Goal: Register for event/course

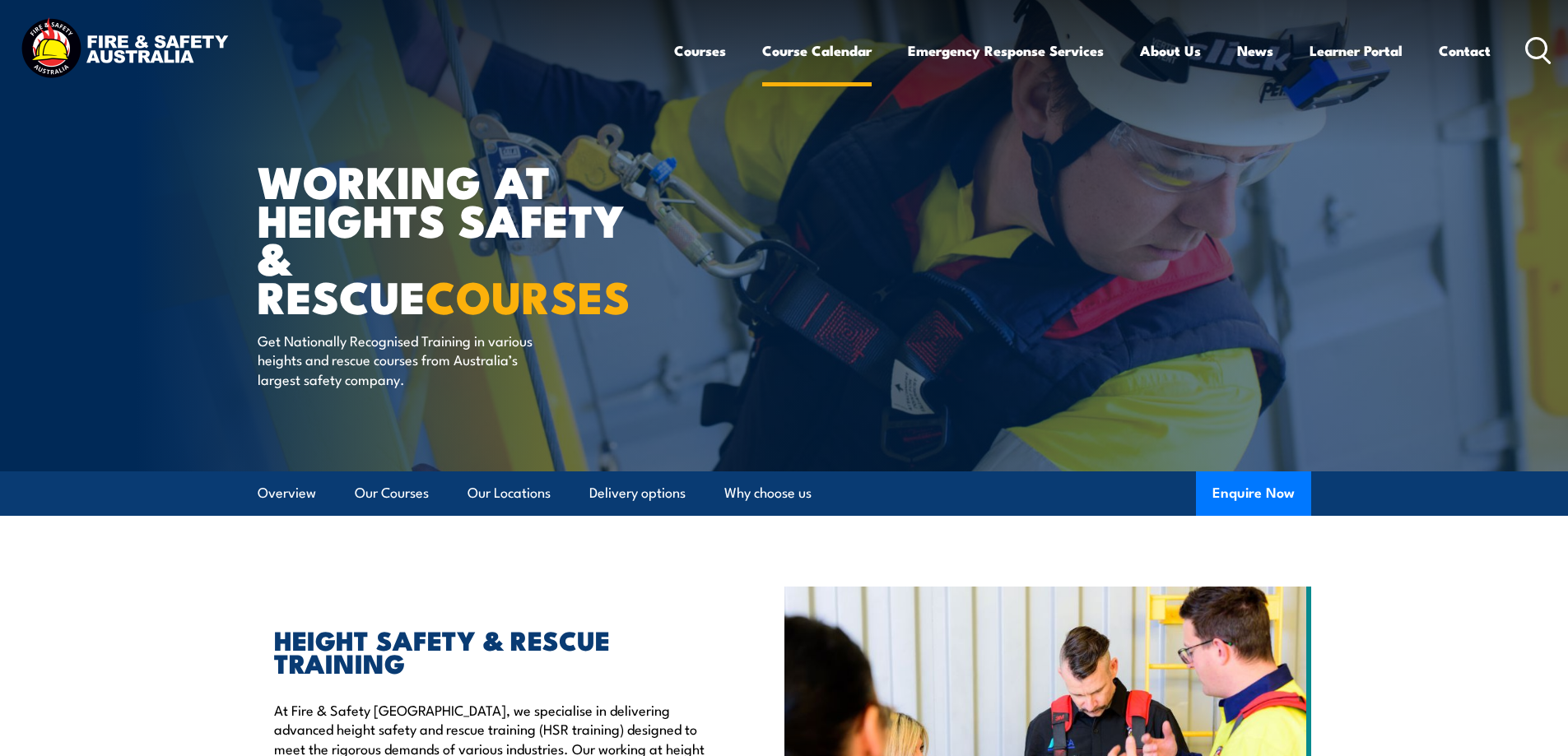
click at [781, 53] on link "Course Calendar" at bounding box center [817, 50] width 109 height 44
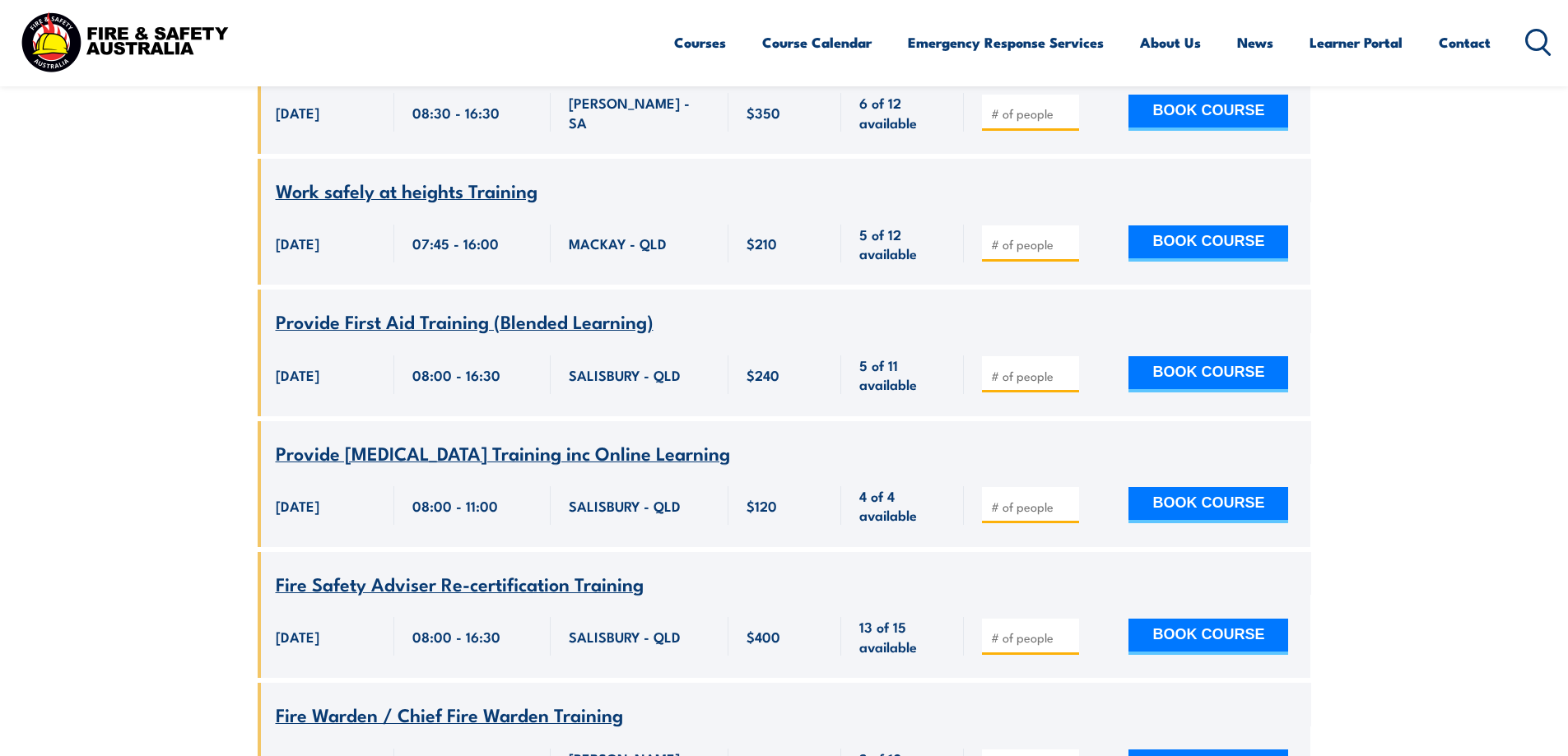
scroll to position [329, 0]
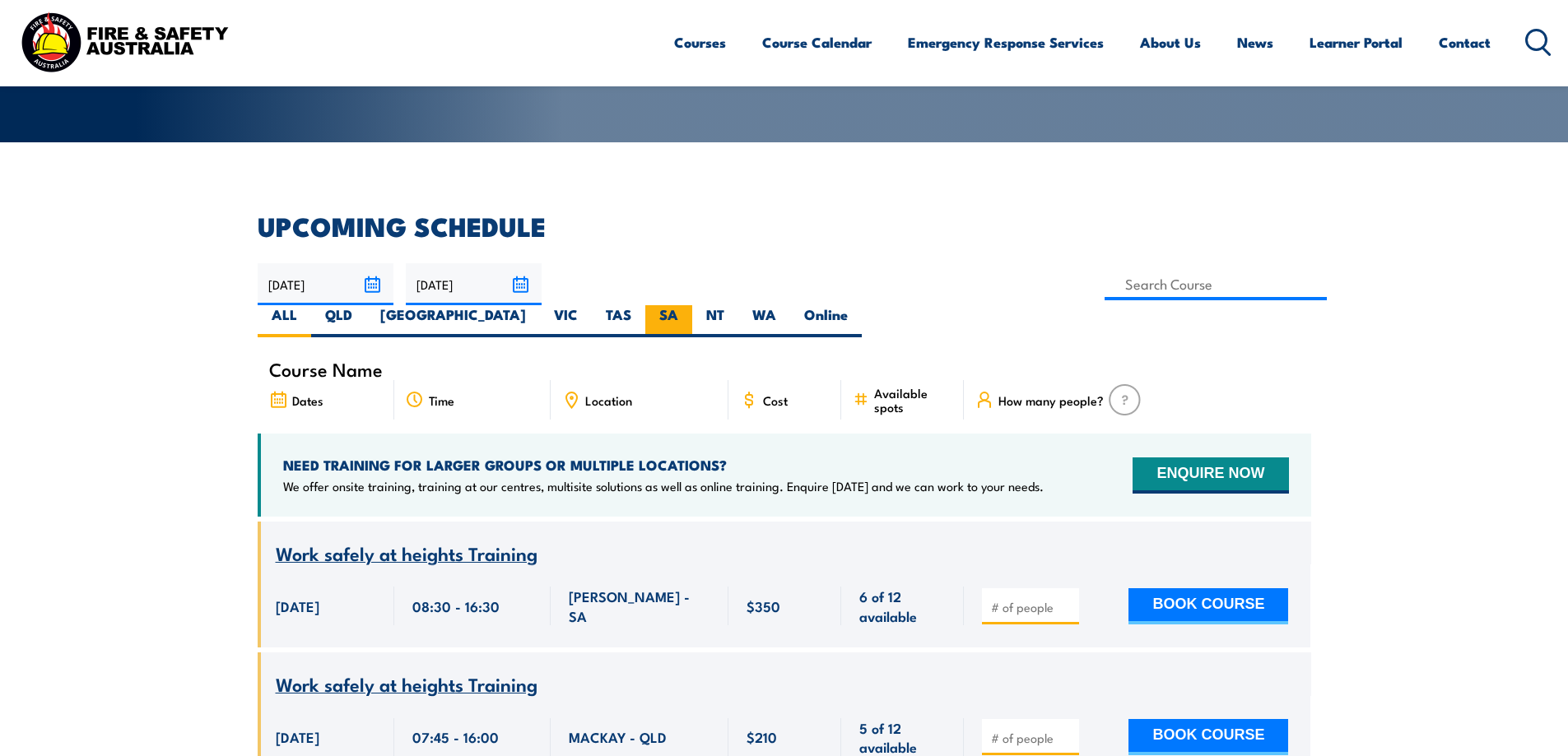
click at [693, 305] on label "SA" at bounding box center [669, 321] width 47 height 32
click at [689, 305] on input "SA" at bounding box center [683, 310] width 11 height 11
radio input "true"
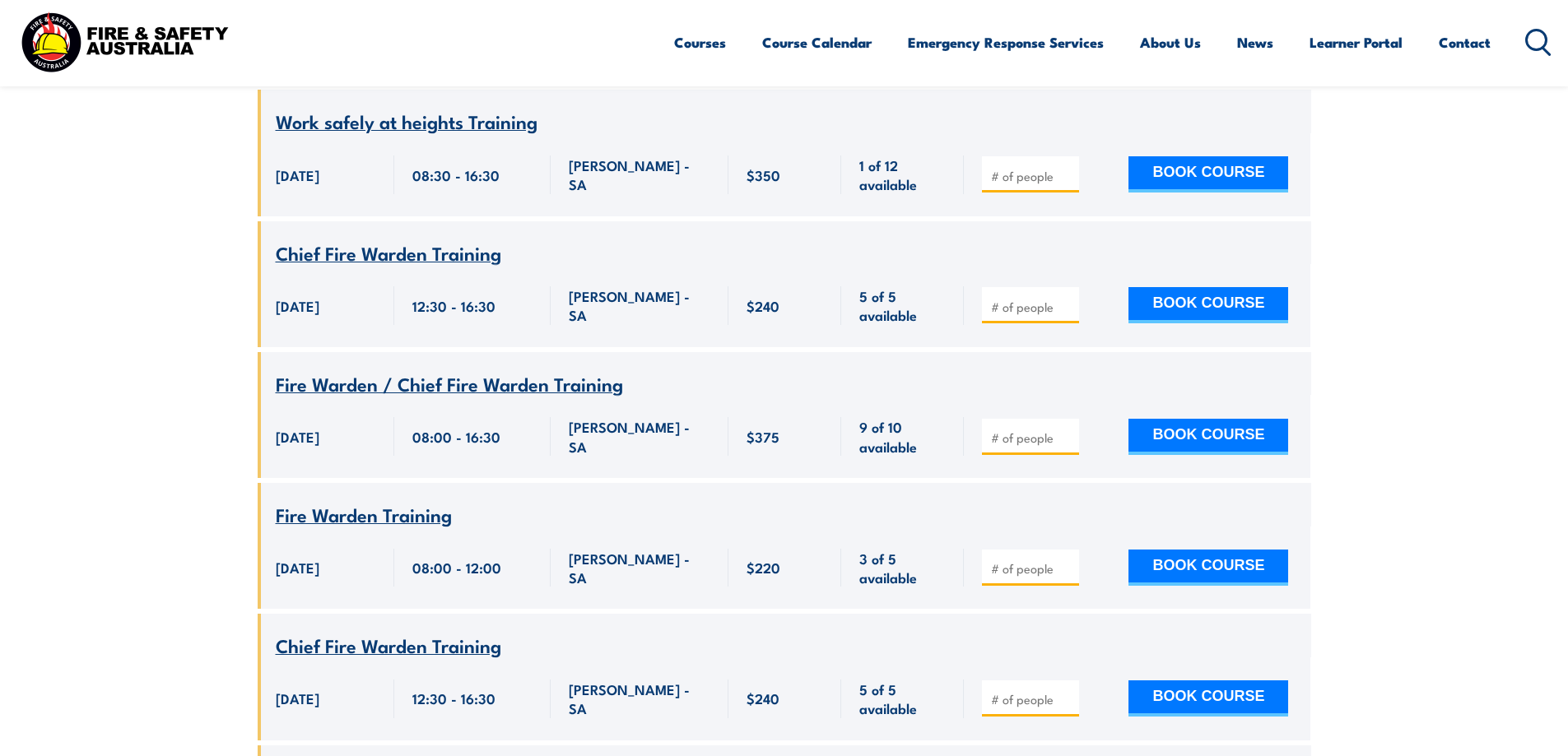
scroll to position [1037, 0]
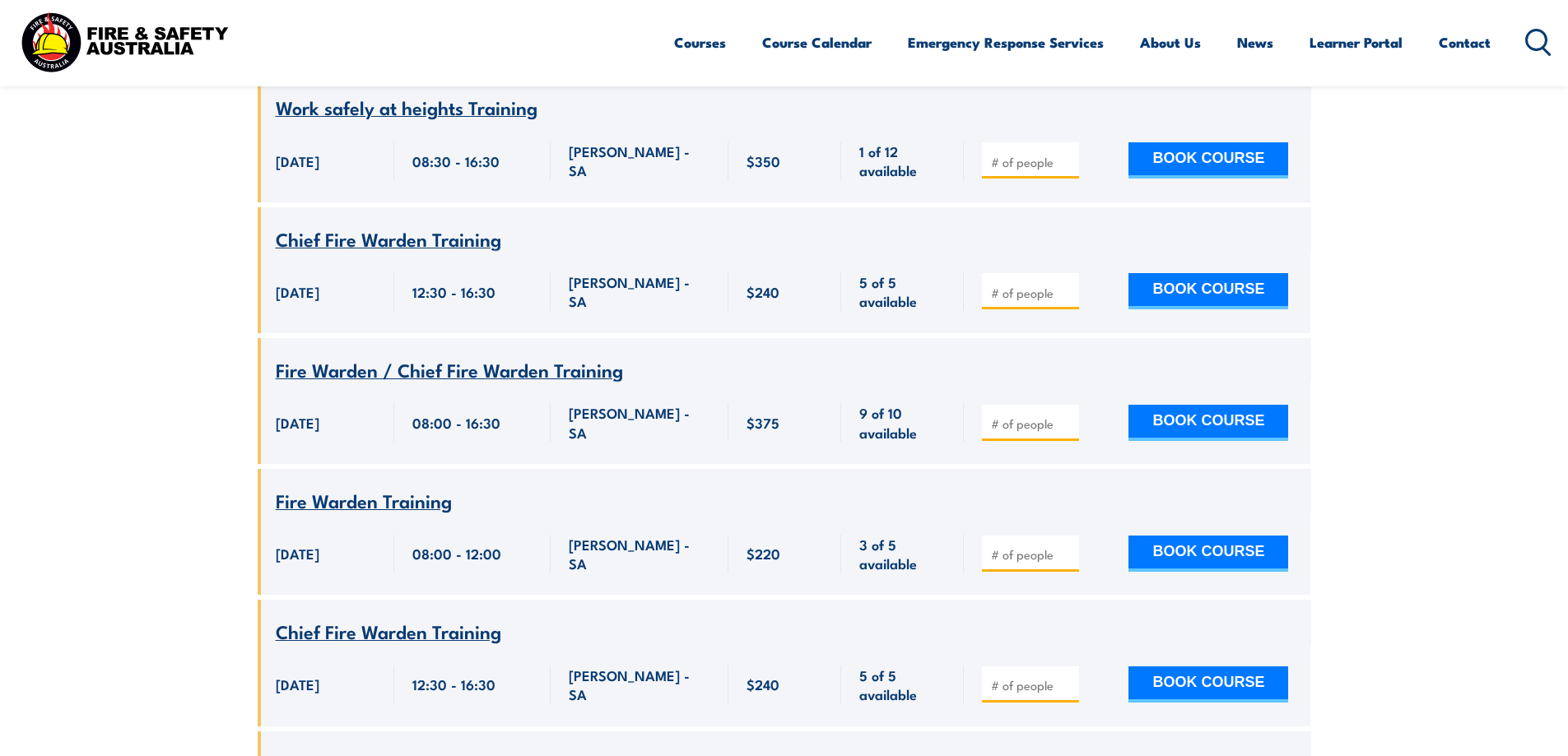
click at [455, 356] on span "Fire Warden / Chief Fire Warden Training" at bounding box center [450, 369] width 348 height 28
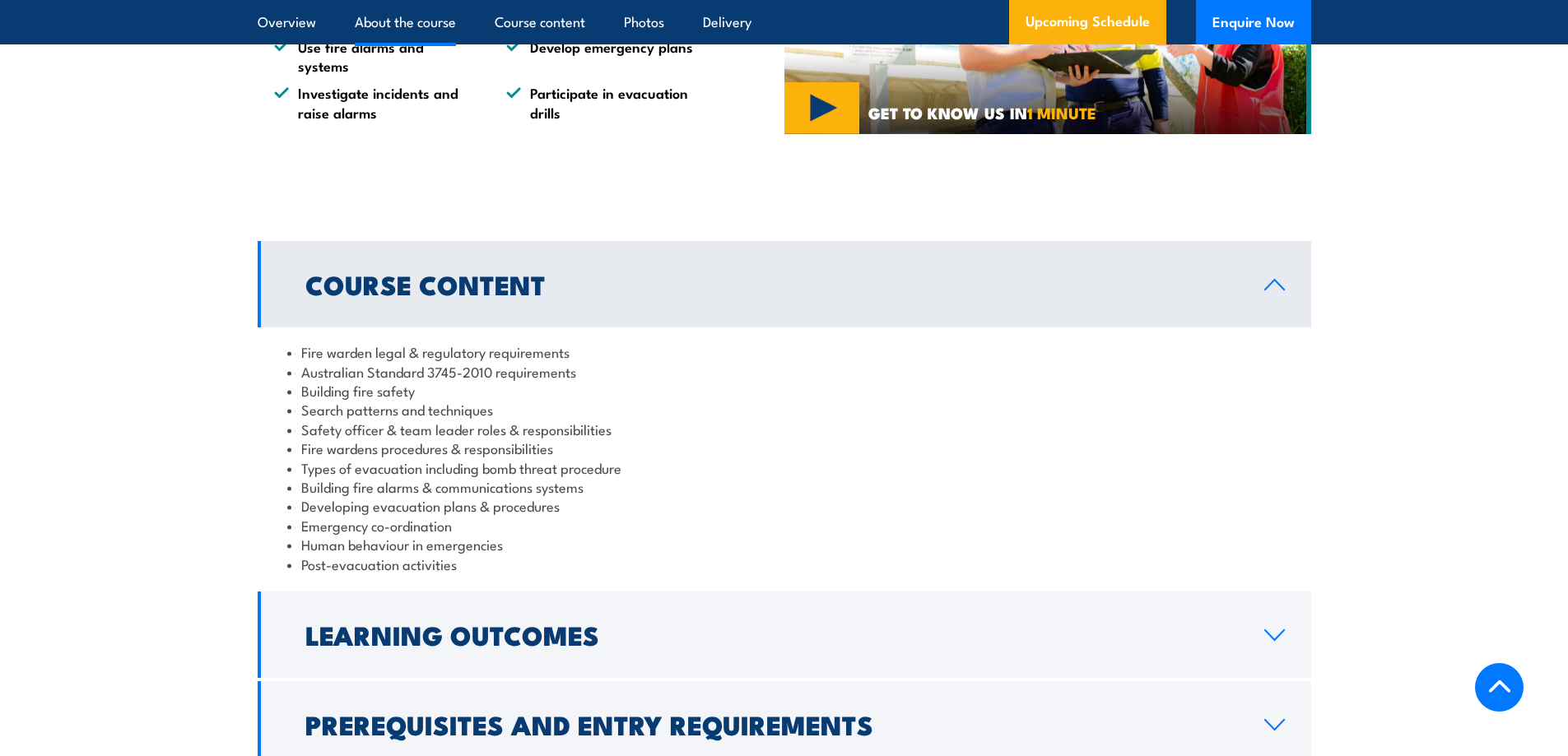
scroll to position [1481, 0]
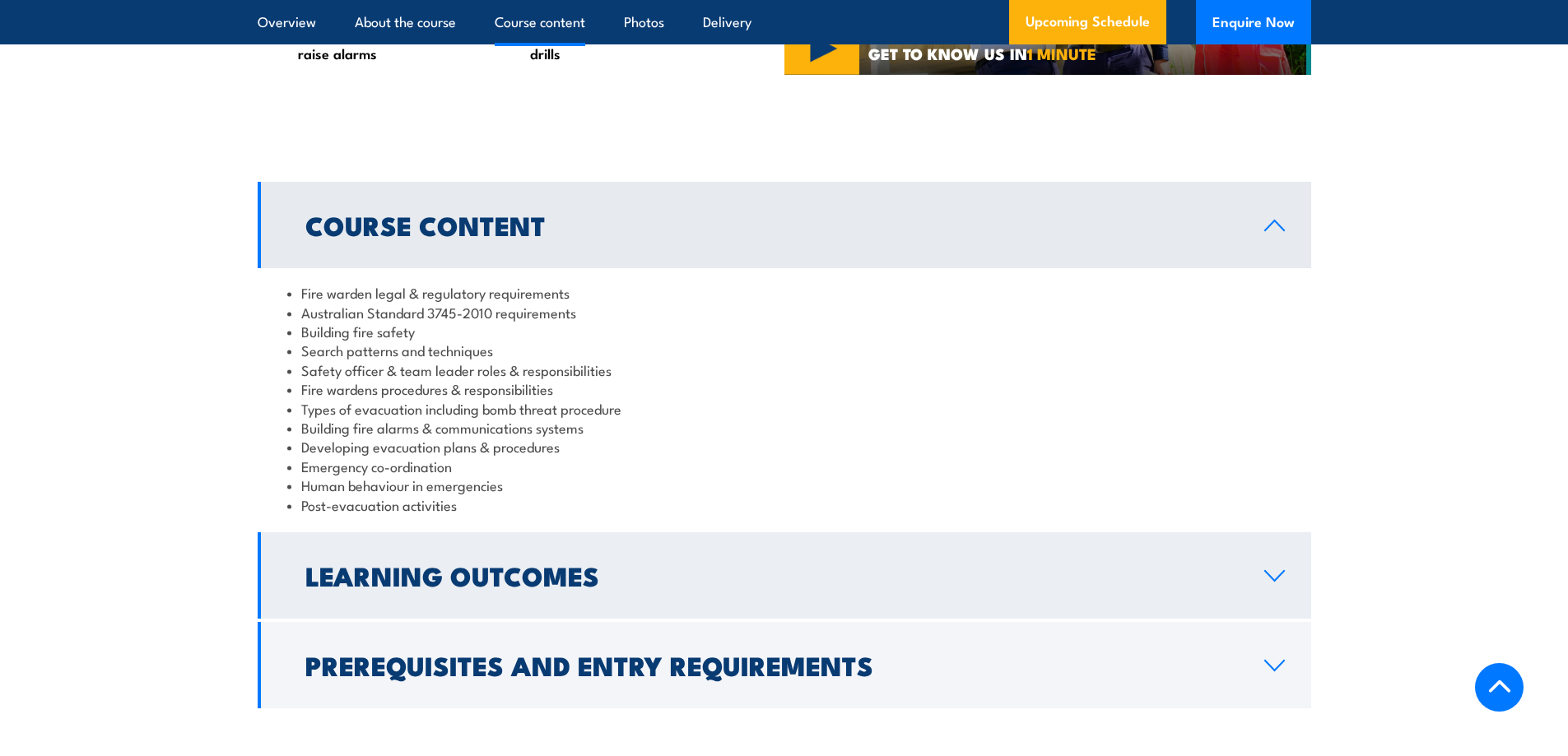
click at [1258, 598] on link "Learning Outcomes" at bounding box center [784, 575] width 1053 height 86
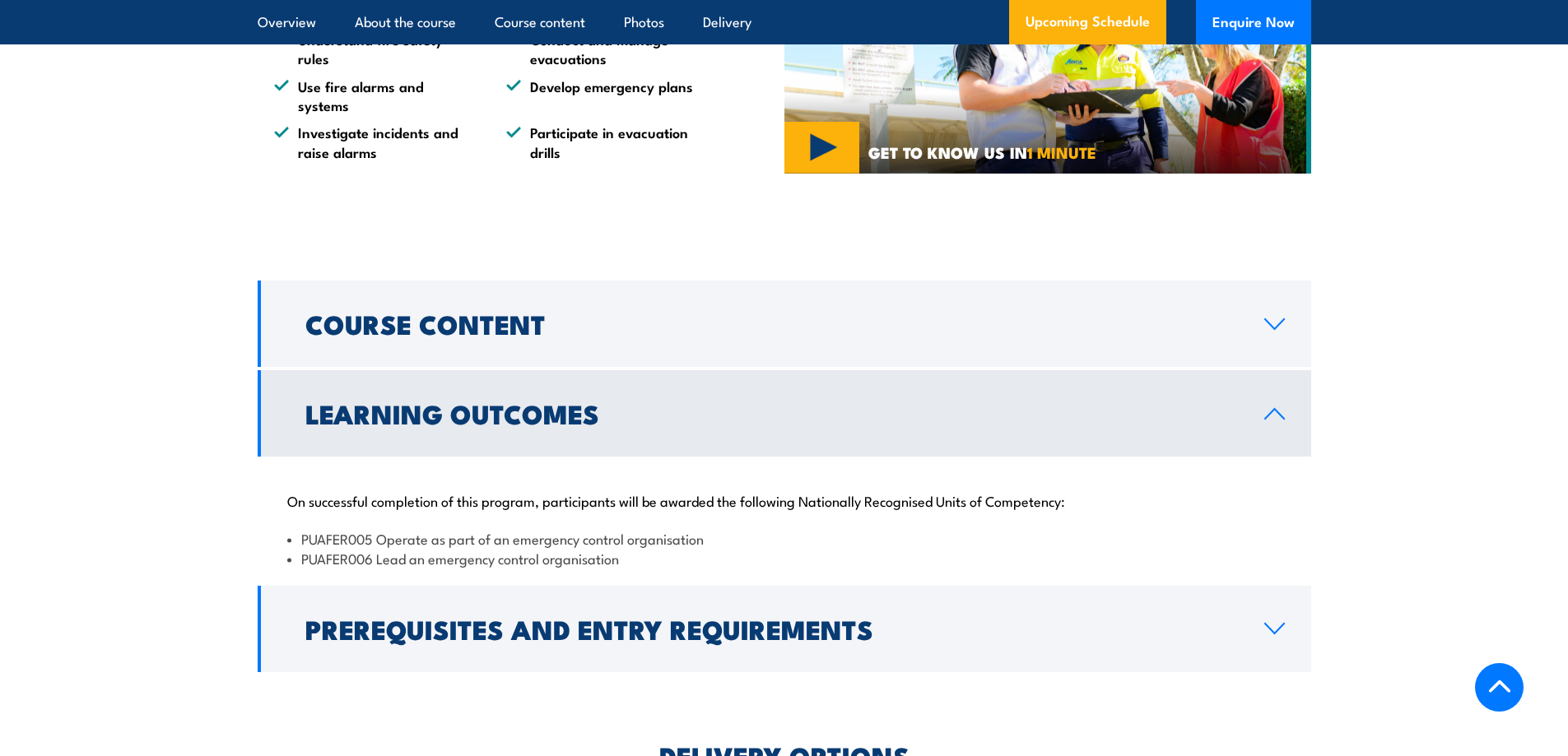
scroll to position [1316, 0]
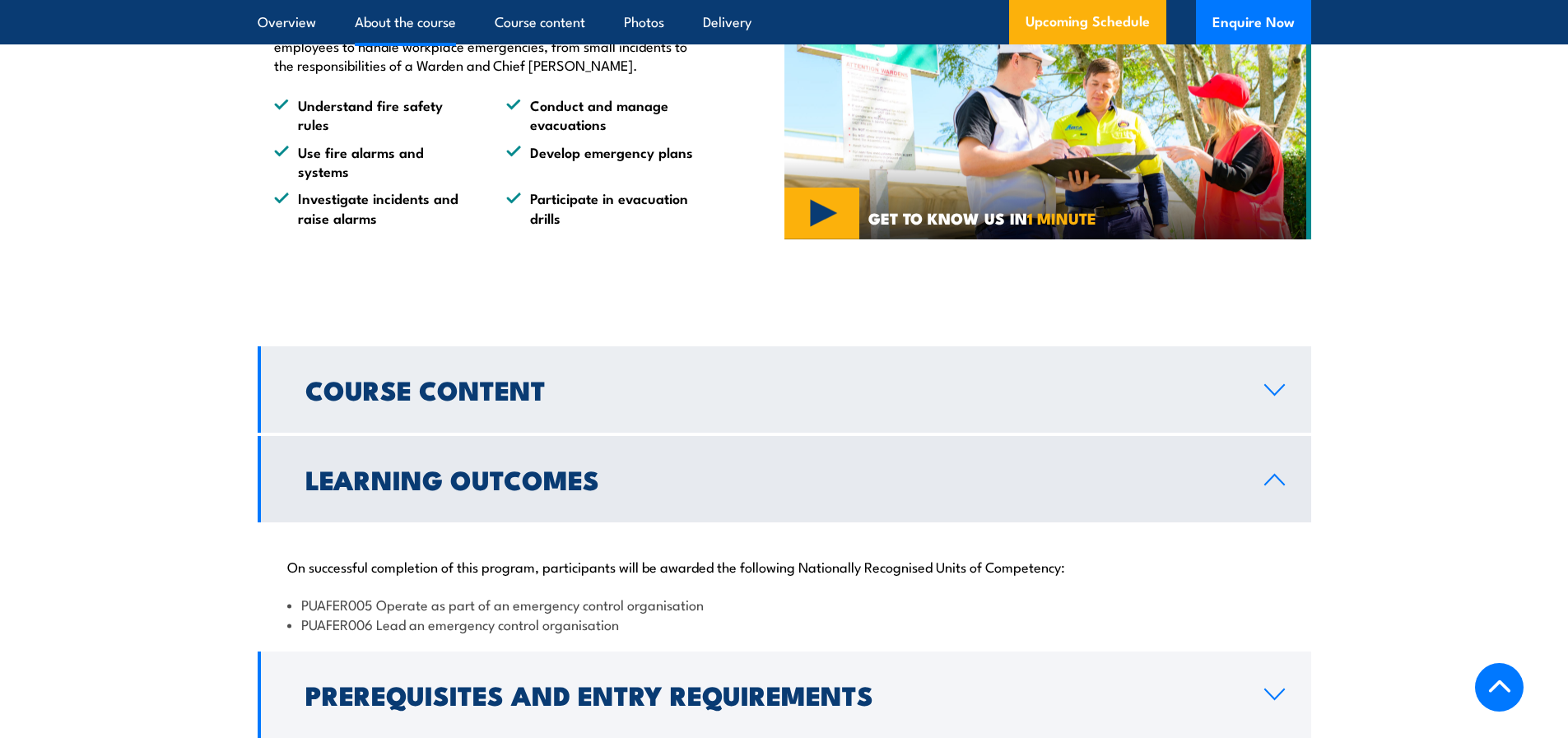
click at [1258, 404] on link "Course Content" at bounding box center [784, 389] width 1053 height 86
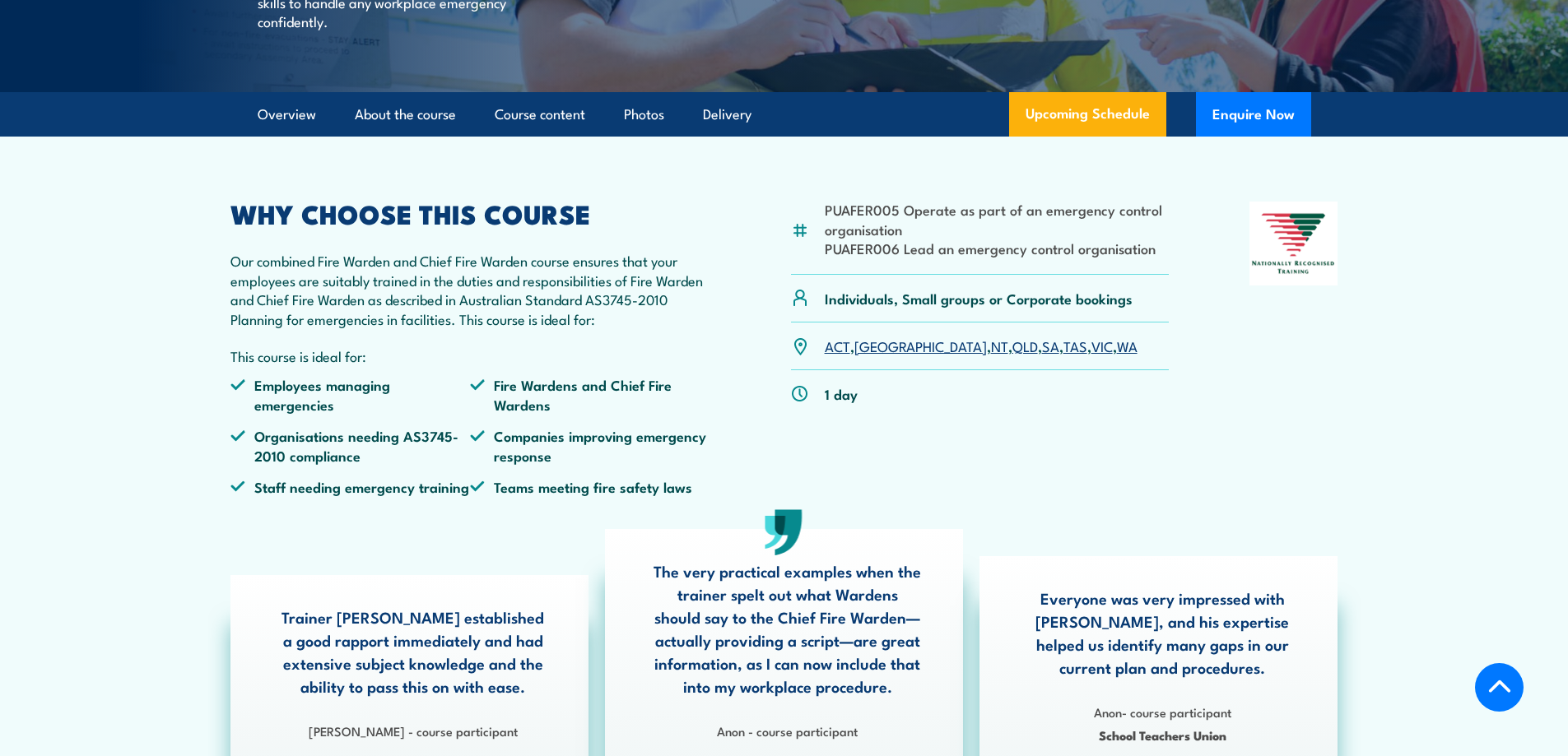
scroll to position [247, 0]
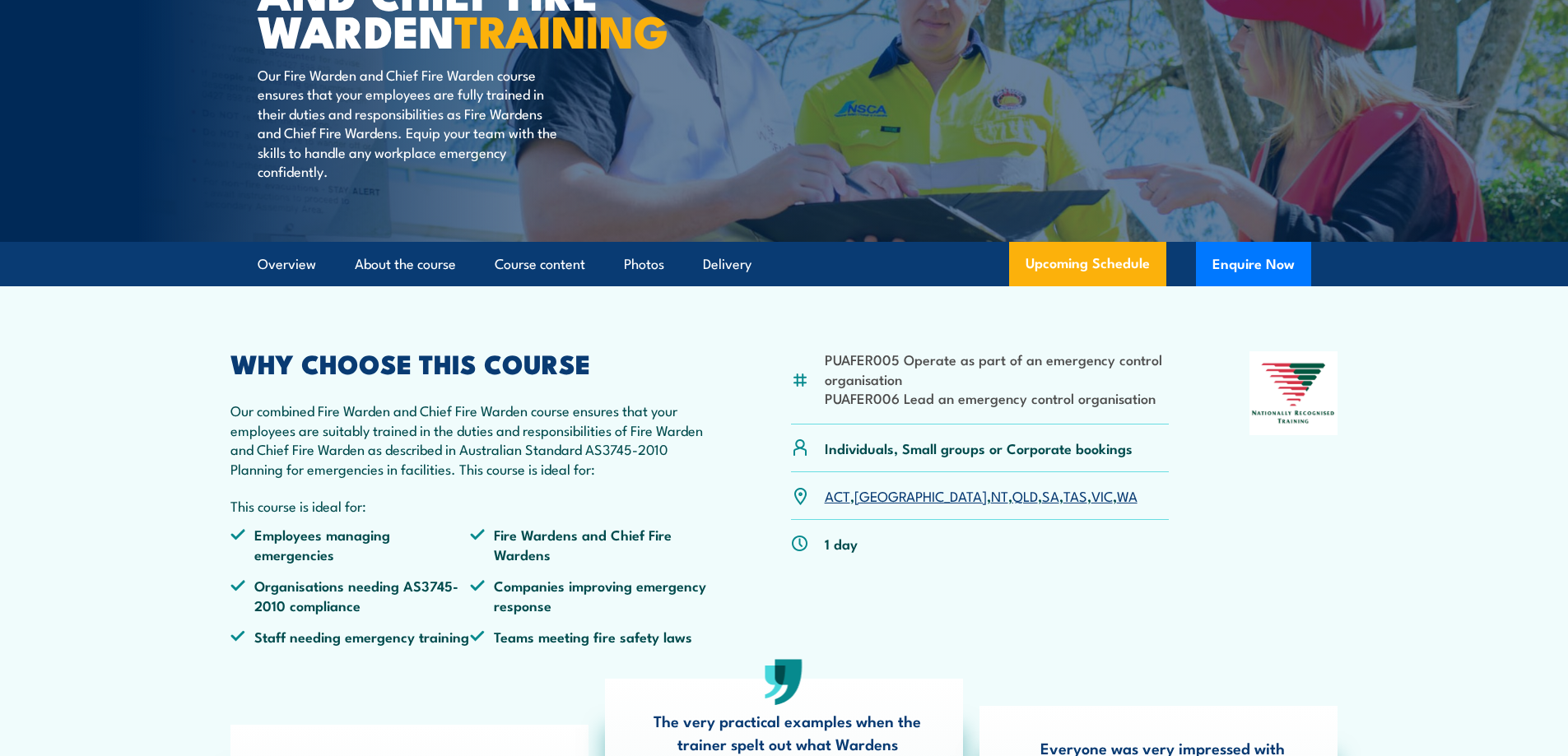
click at [1043, 505] on link "SA" at bounding box center [1051, 496] width 18 height 20
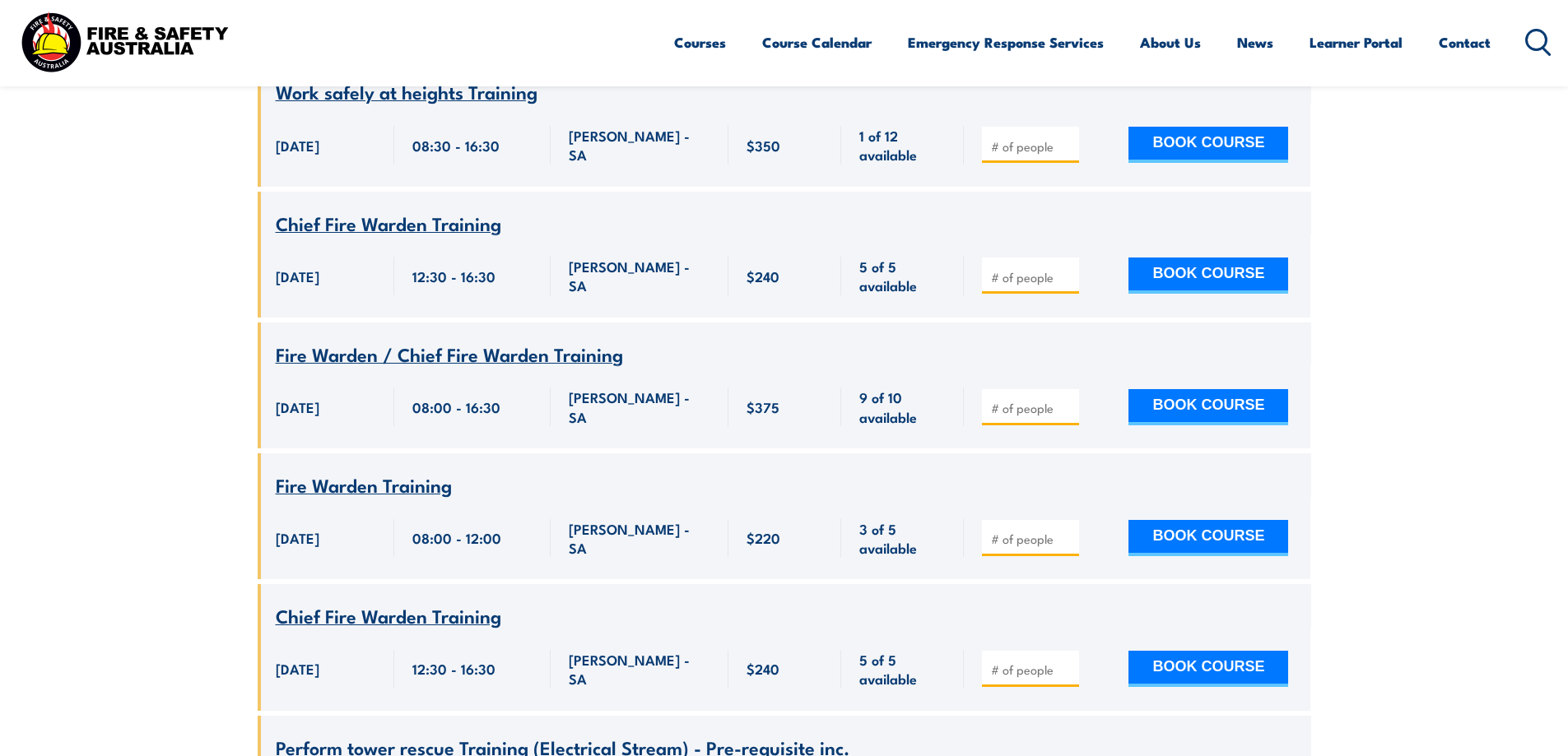
scroll to position [1070, 0]
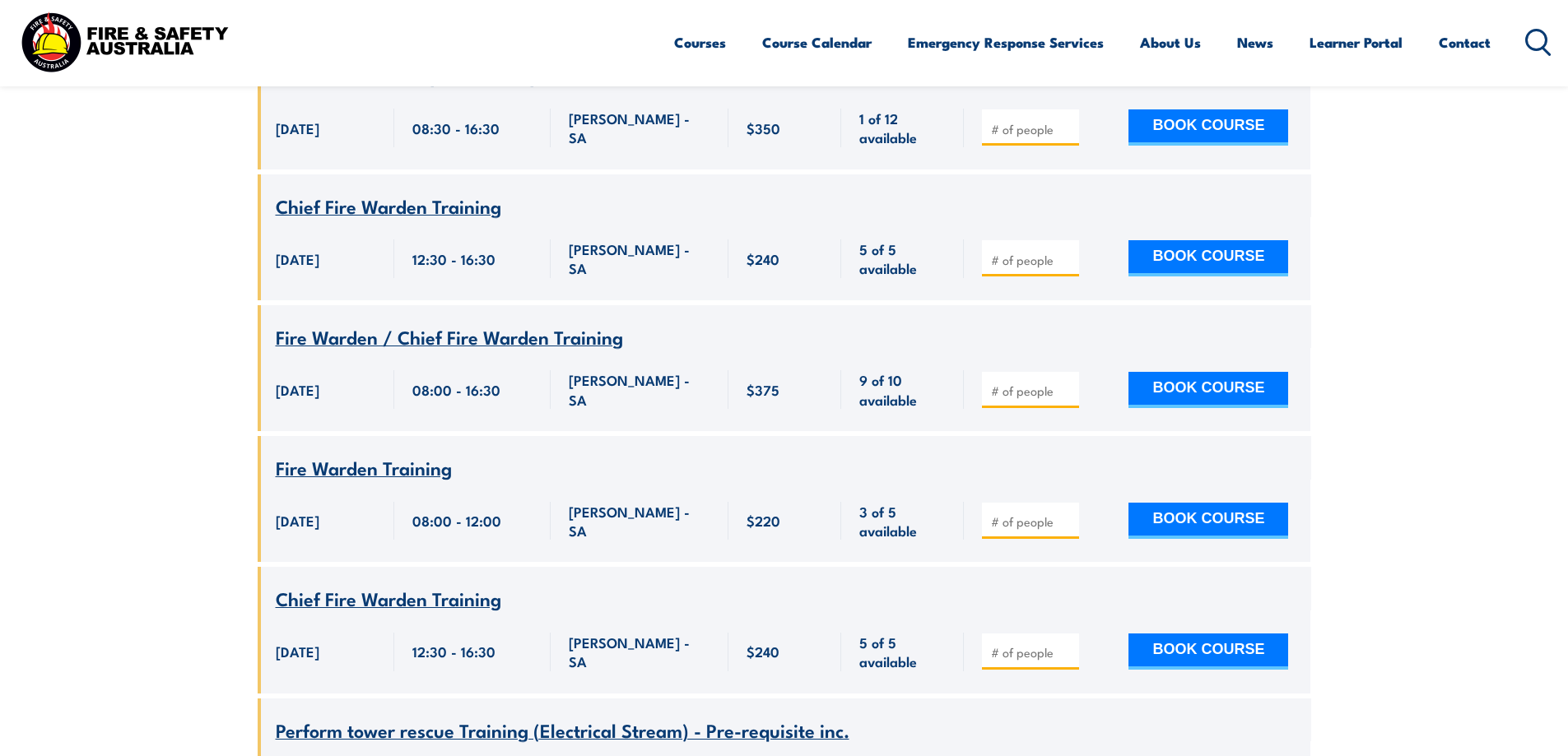
click at [372, 453] on span "Fire Warden Training" at bounding box center [364, 467] width 176 height 28
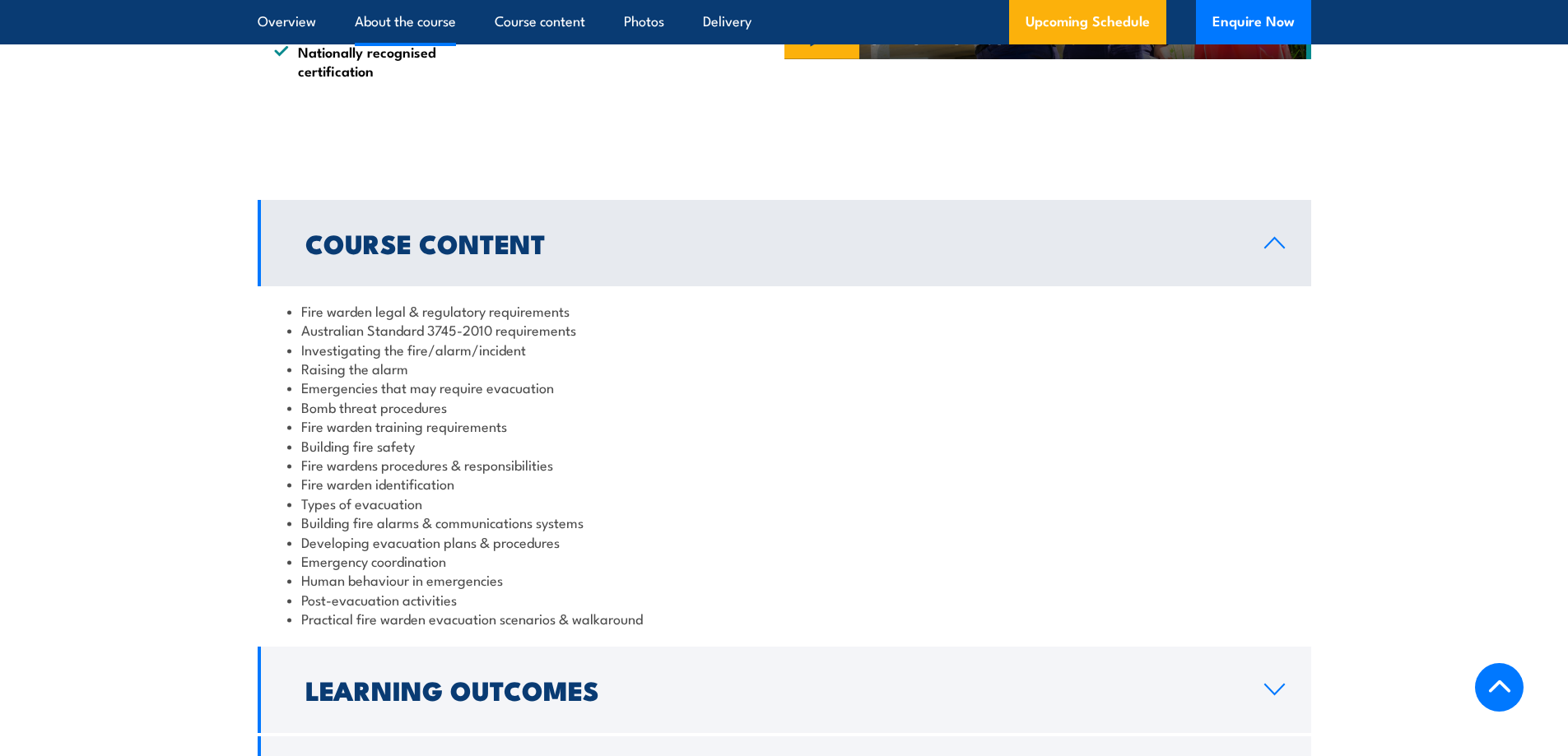
scroll to position [1563, 0]
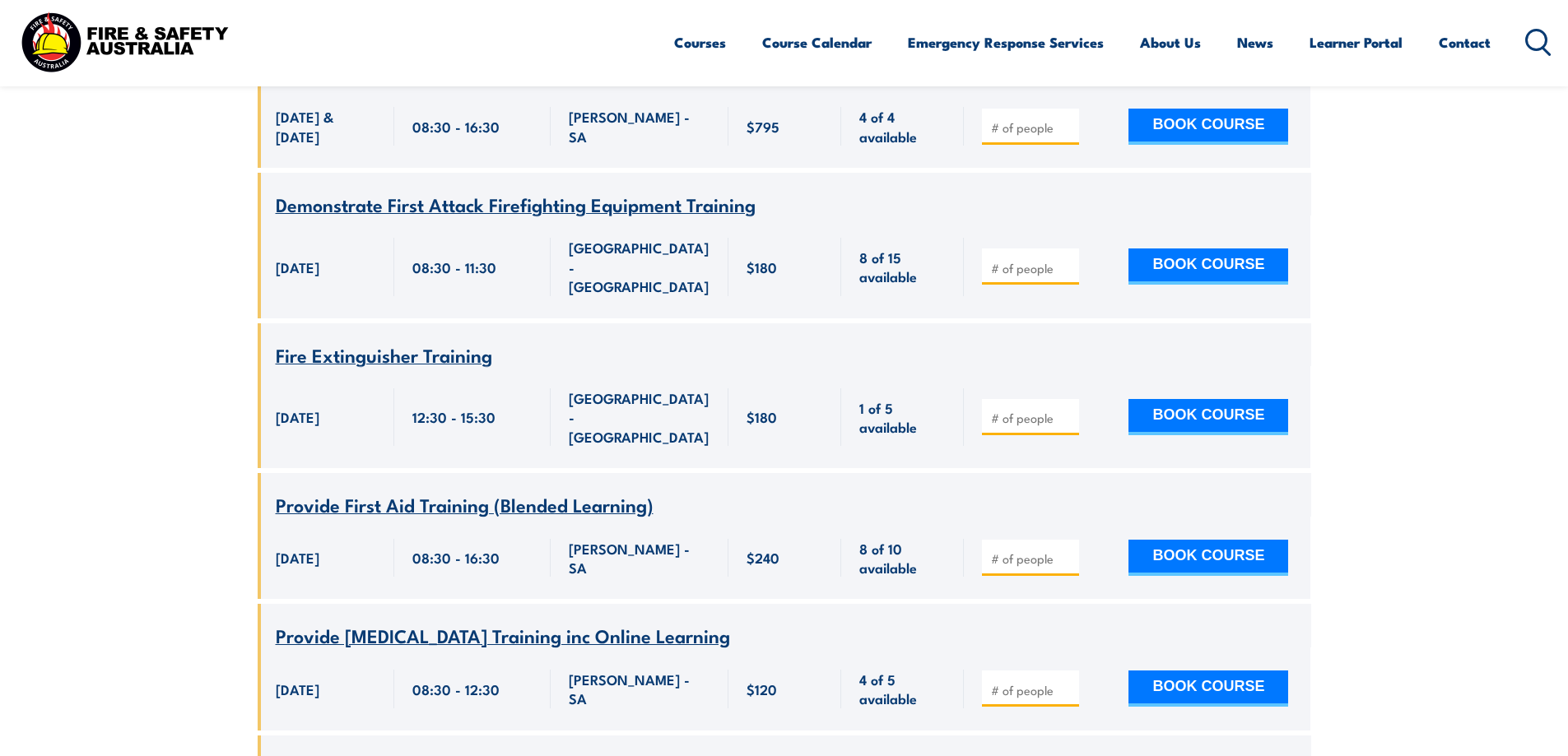
scroll to position [1893, 0]
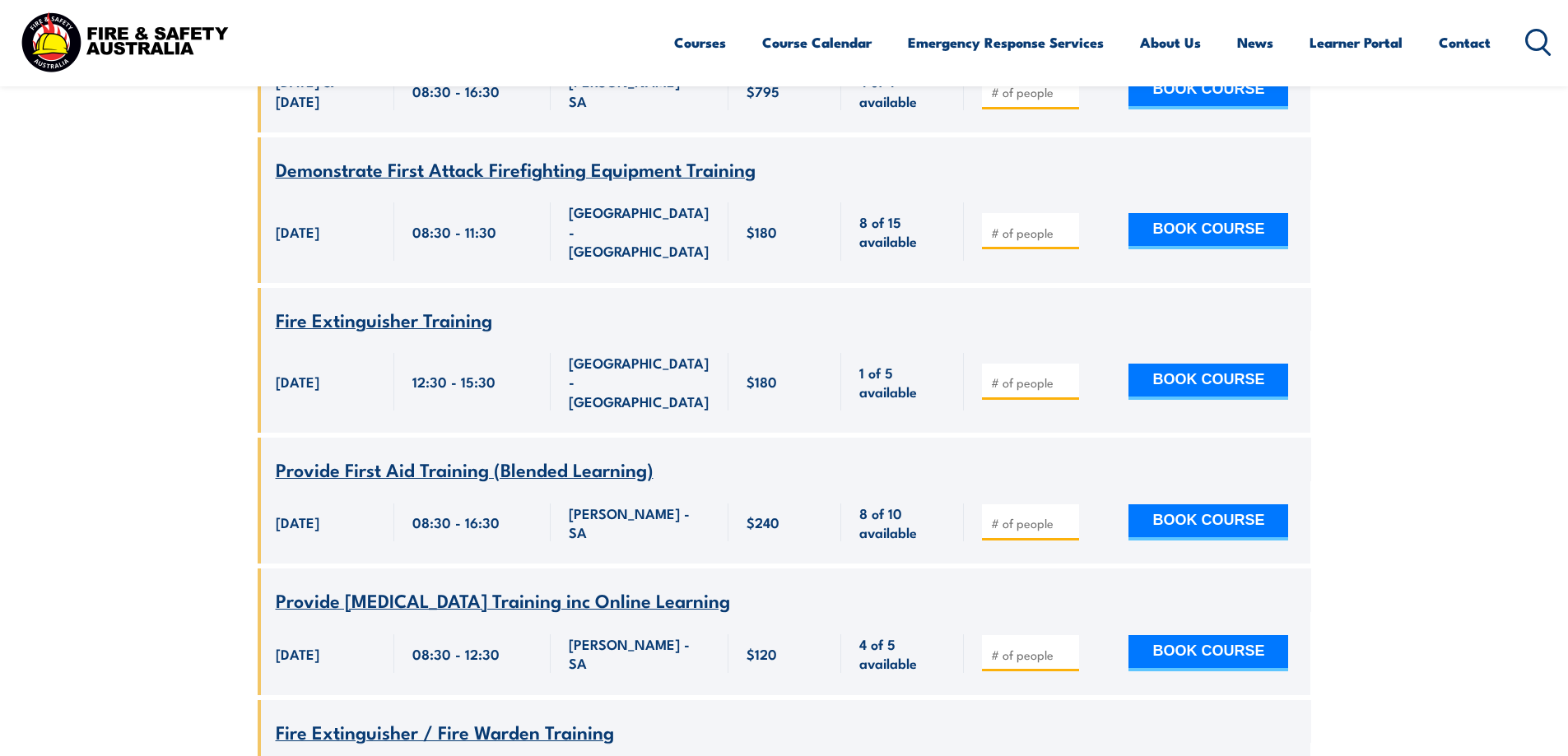
click at [410, 305] on span "Fire Extinguisher Training" at bounding box center [384, 319] width 217 height 28
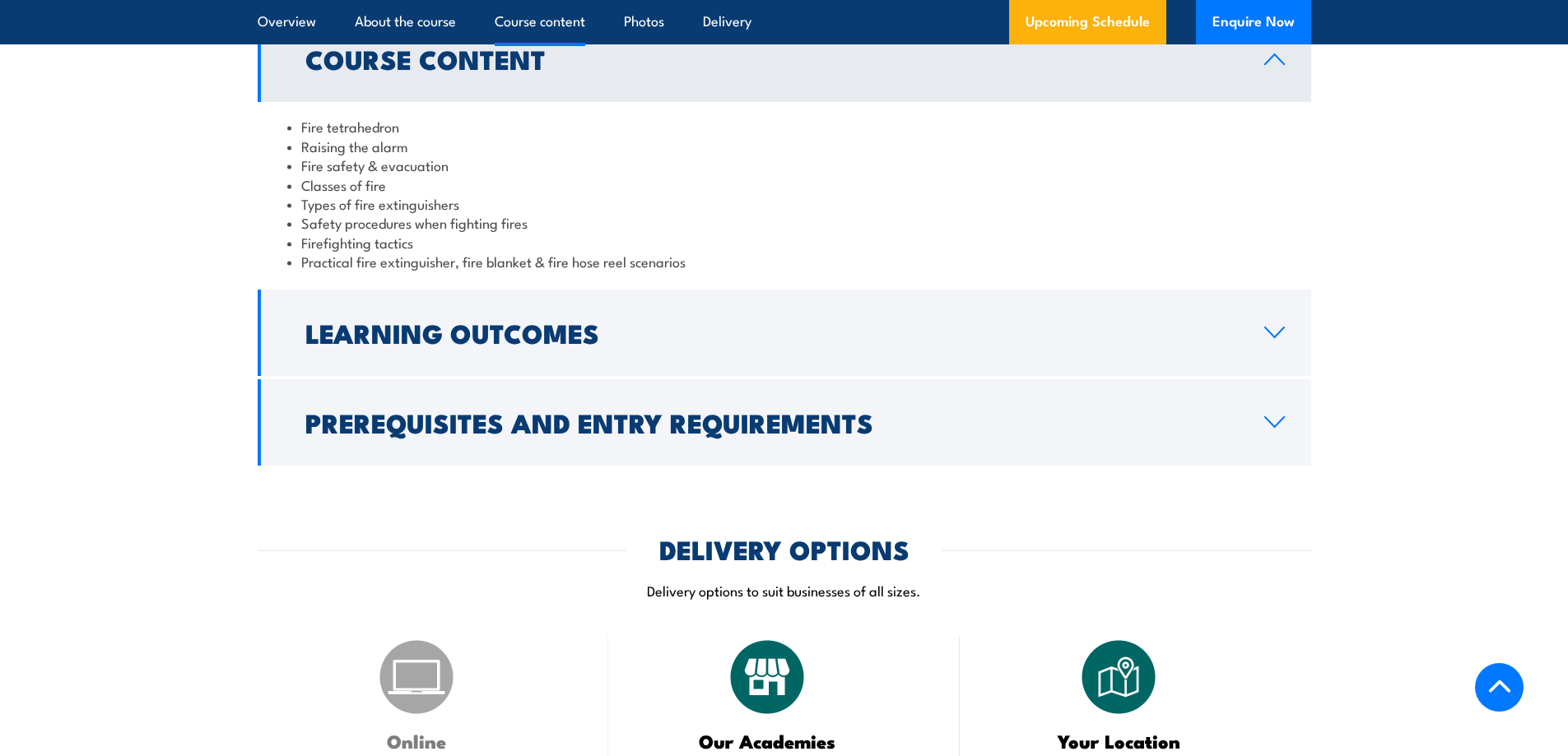
scroll to position [1563, 0]
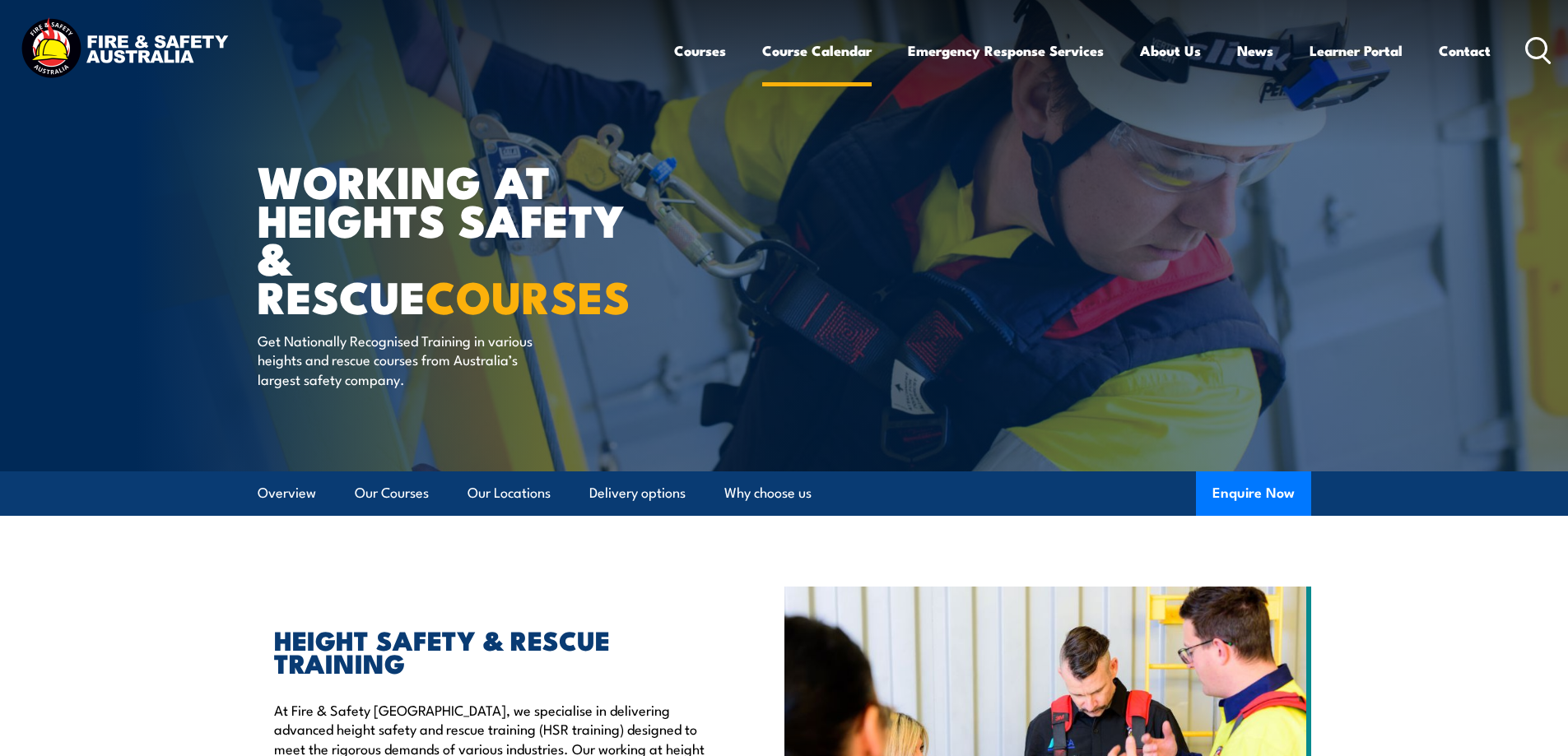
click at [790, 58] on link "Course Calendar" at bounding box center [817, 50] width 109 height 44
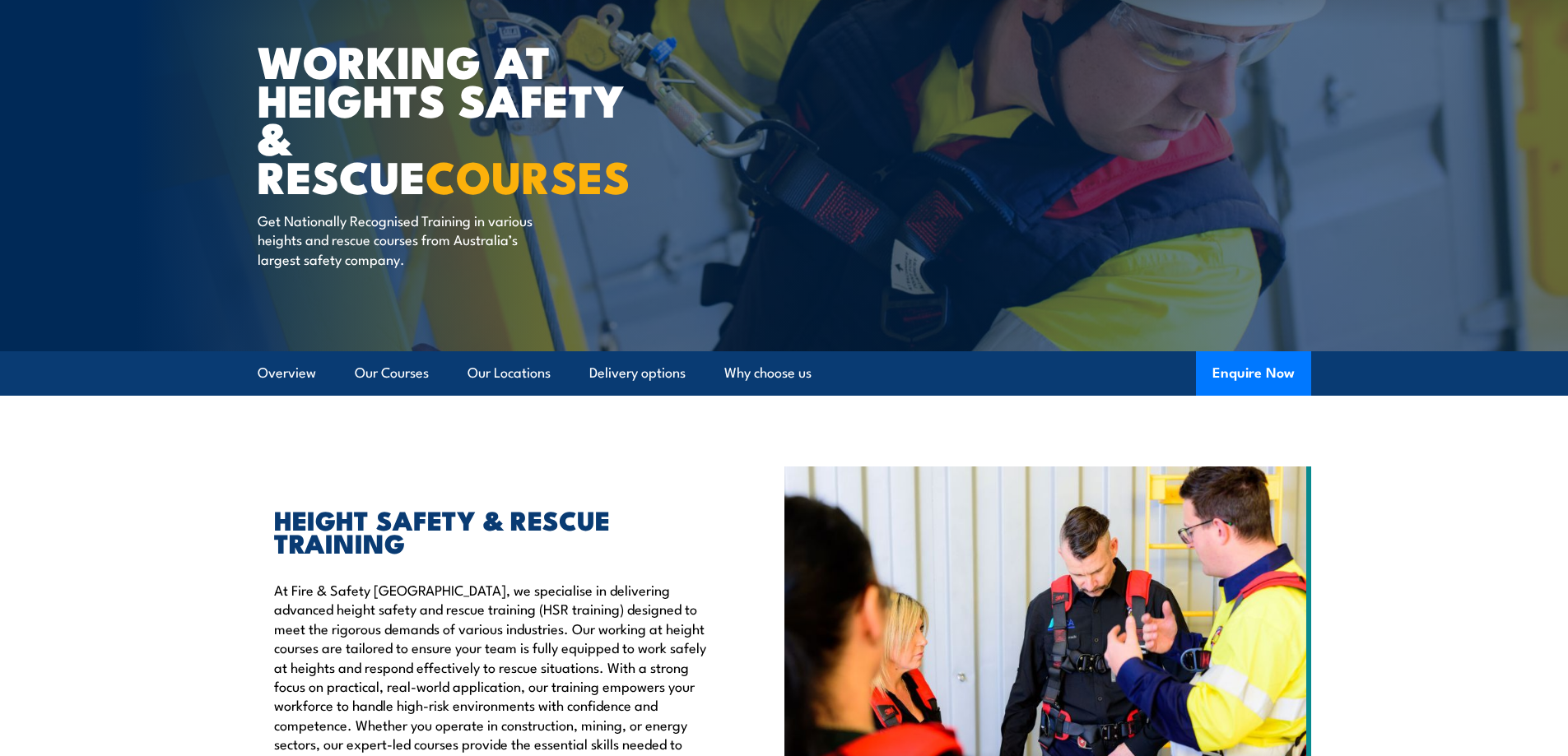
scroll to position [82, 0]
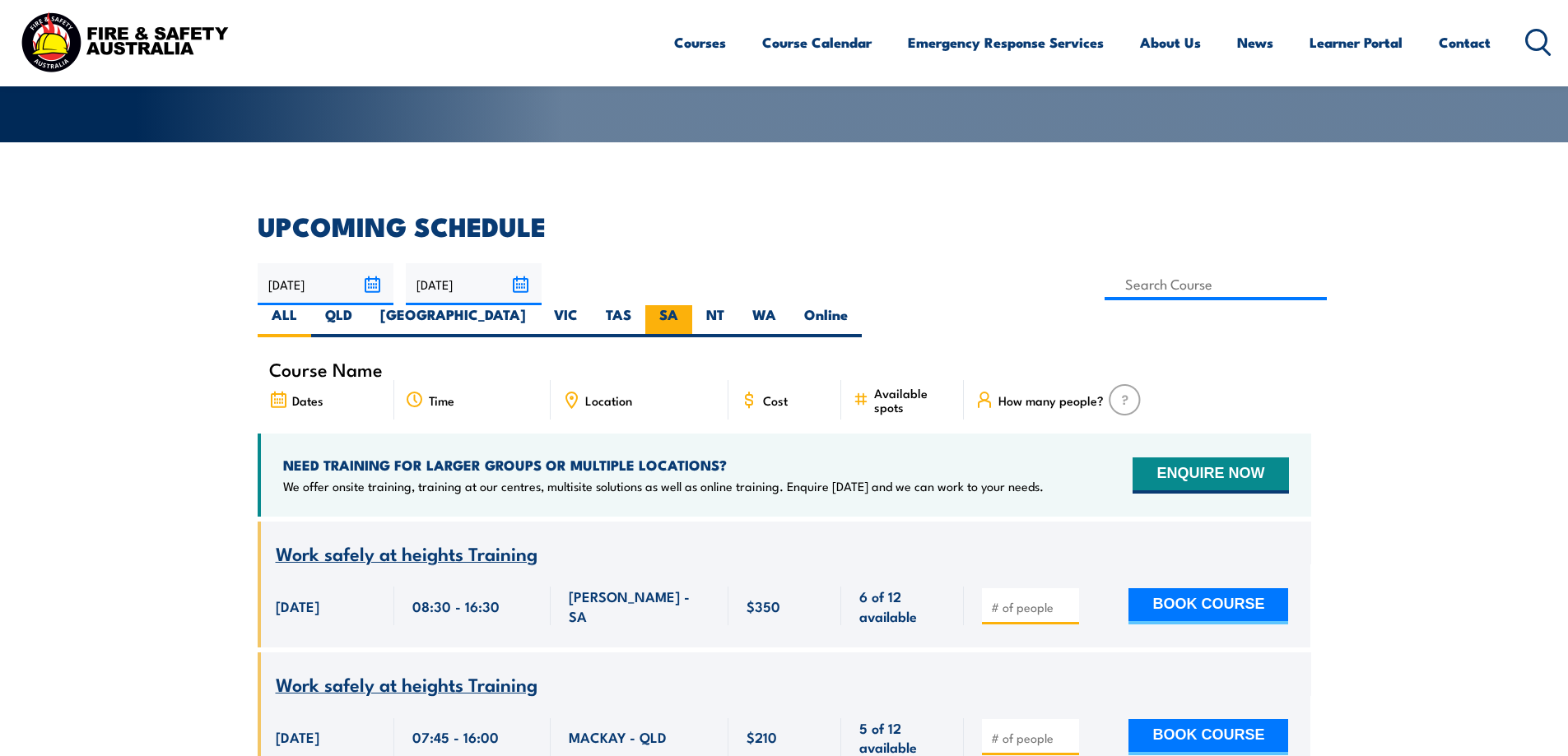
click at [693, 305] on label "SA" at bounding box center [669, 321] width 47 height 32
click at [689, 305] on input "SA" at bounding box center [683, 310] width 11 height 11
radio input "true"
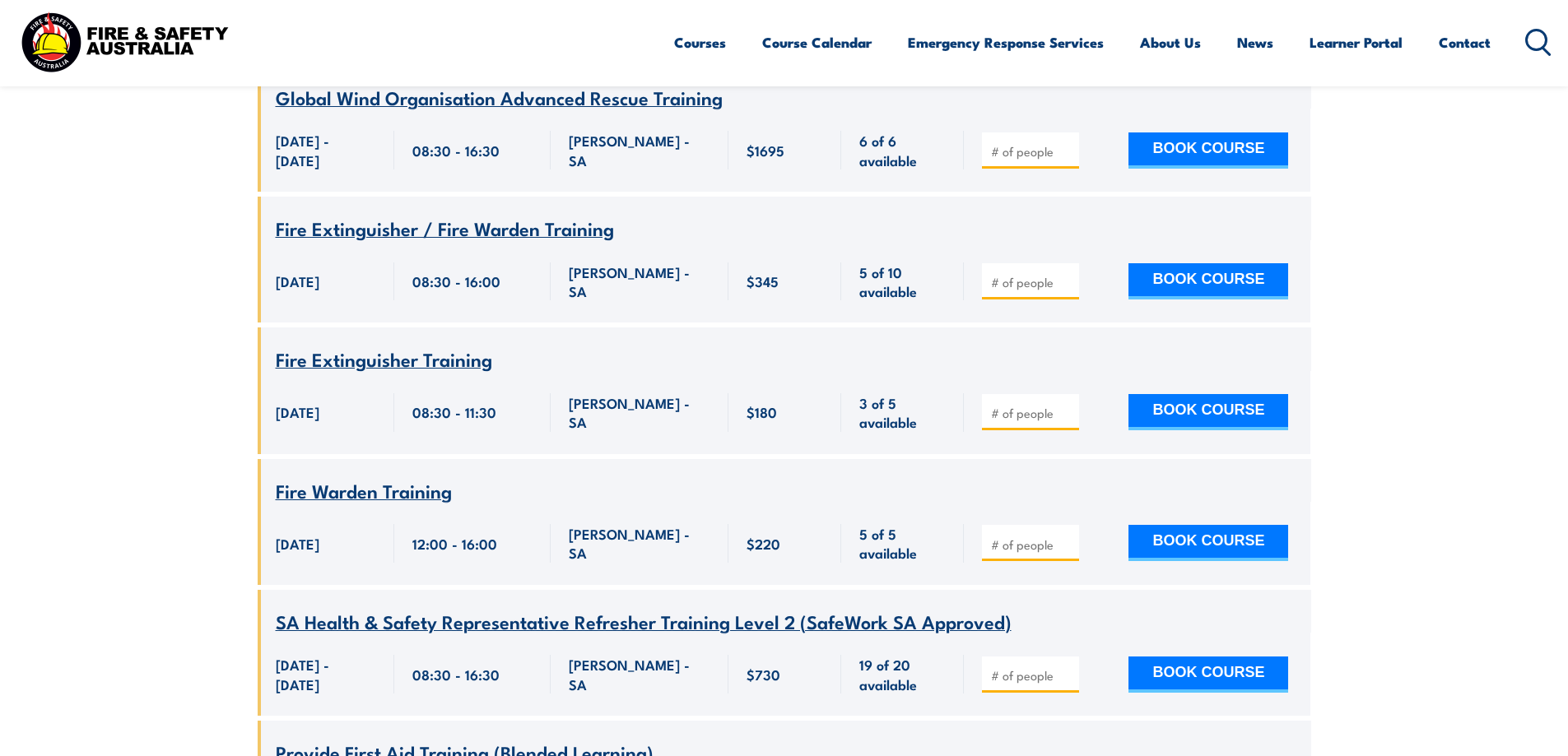
scroll to position [4492, 0]
click at [466, 213] on span "Fire Extinguisher / Fire Warden Training" at bounding box center [445, 227] width 338 height 28
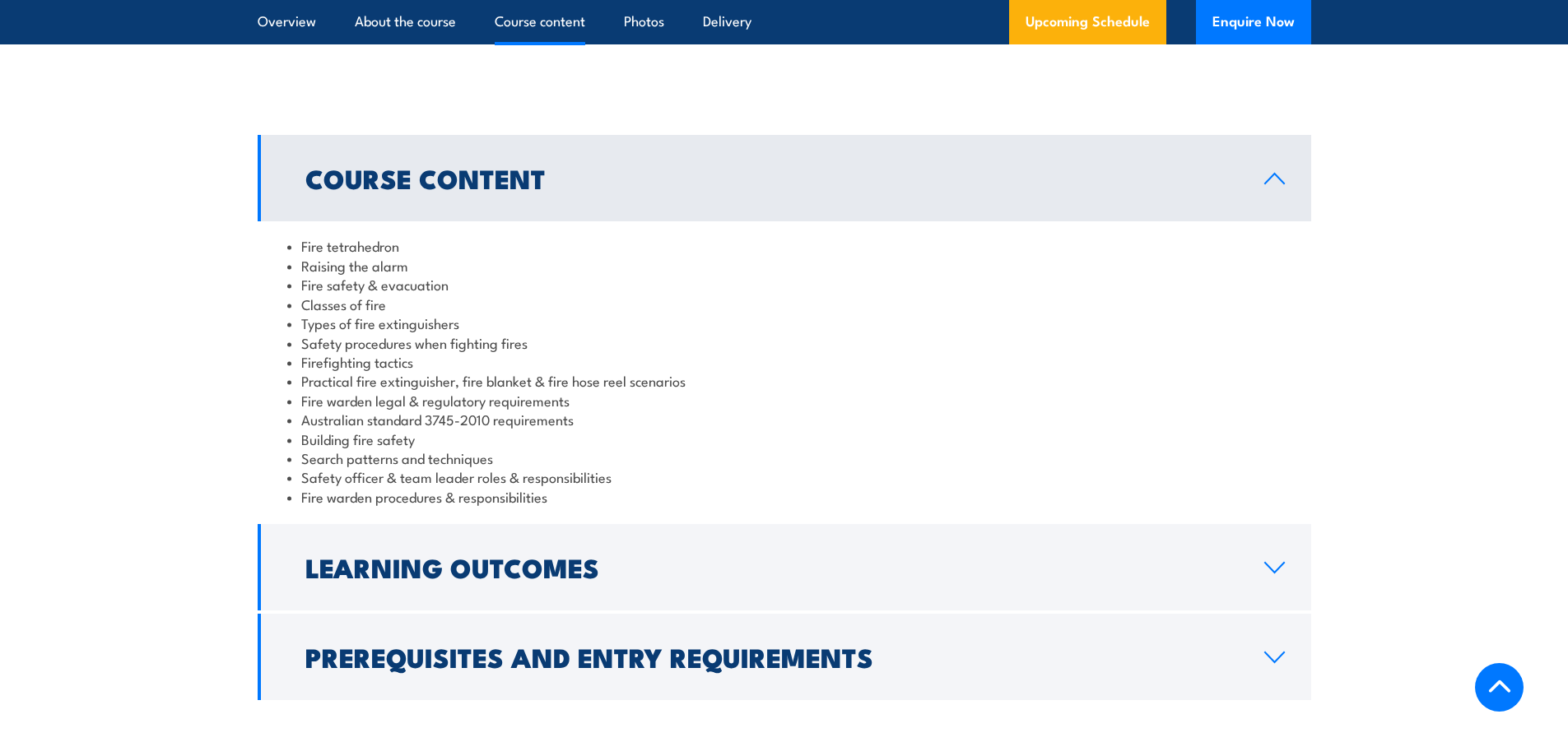
scroll to position [1316, 0]
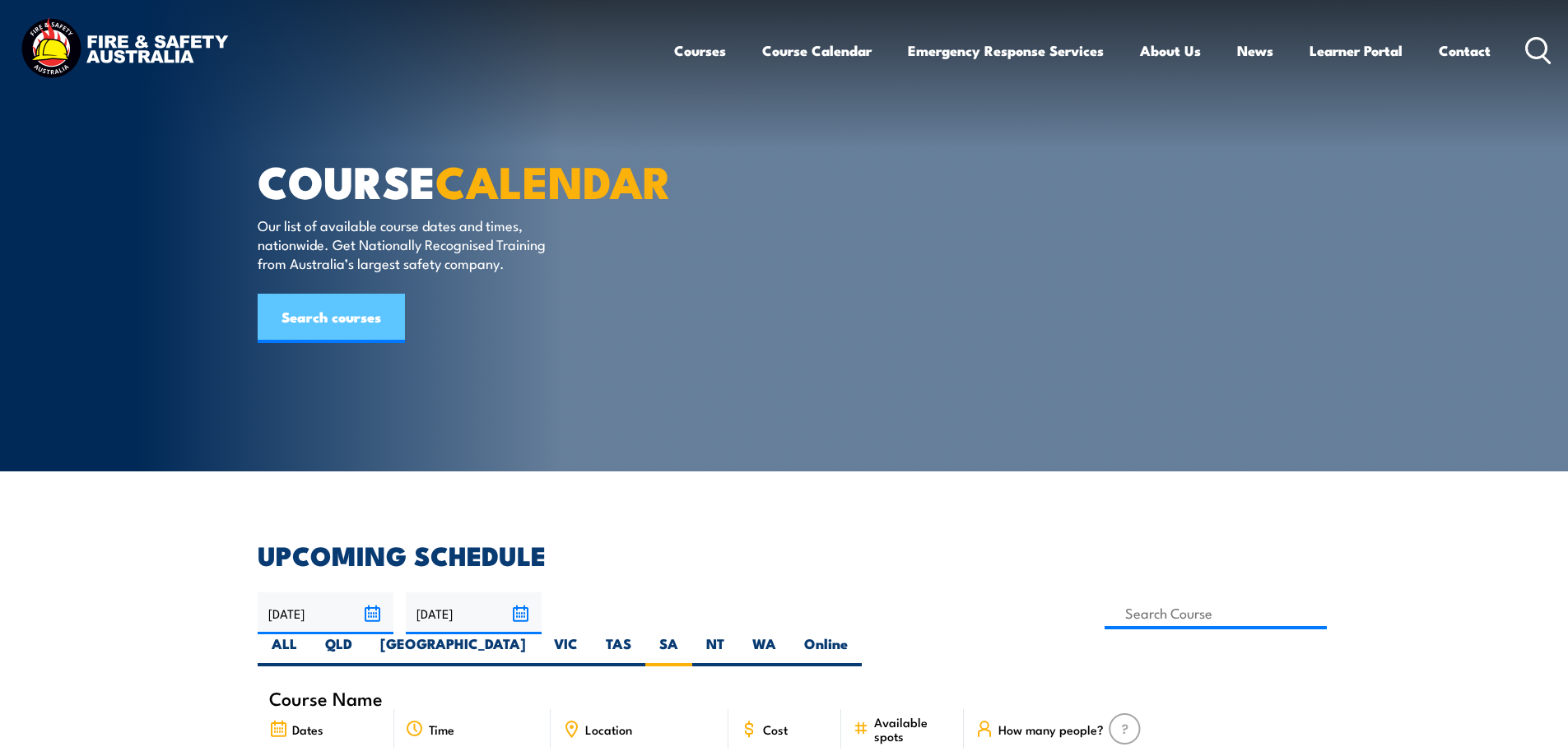
click at [350, 343] on link "Search courses" at bounding box center [332, 318] width 148 height 50
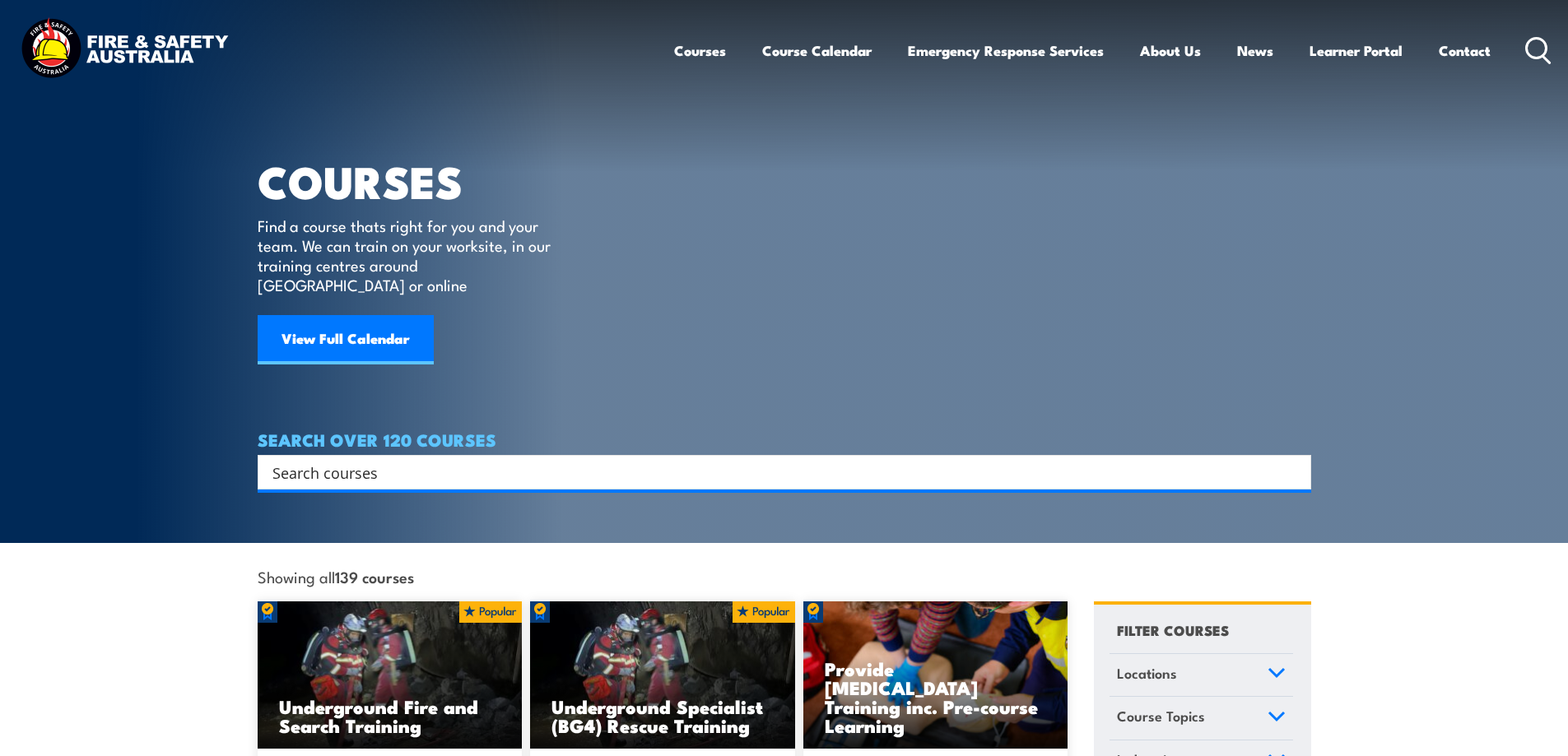
click at [340, 460] on input "Search input" at bounding box center [774, 472] width 1002 height 24
type input "ewp"
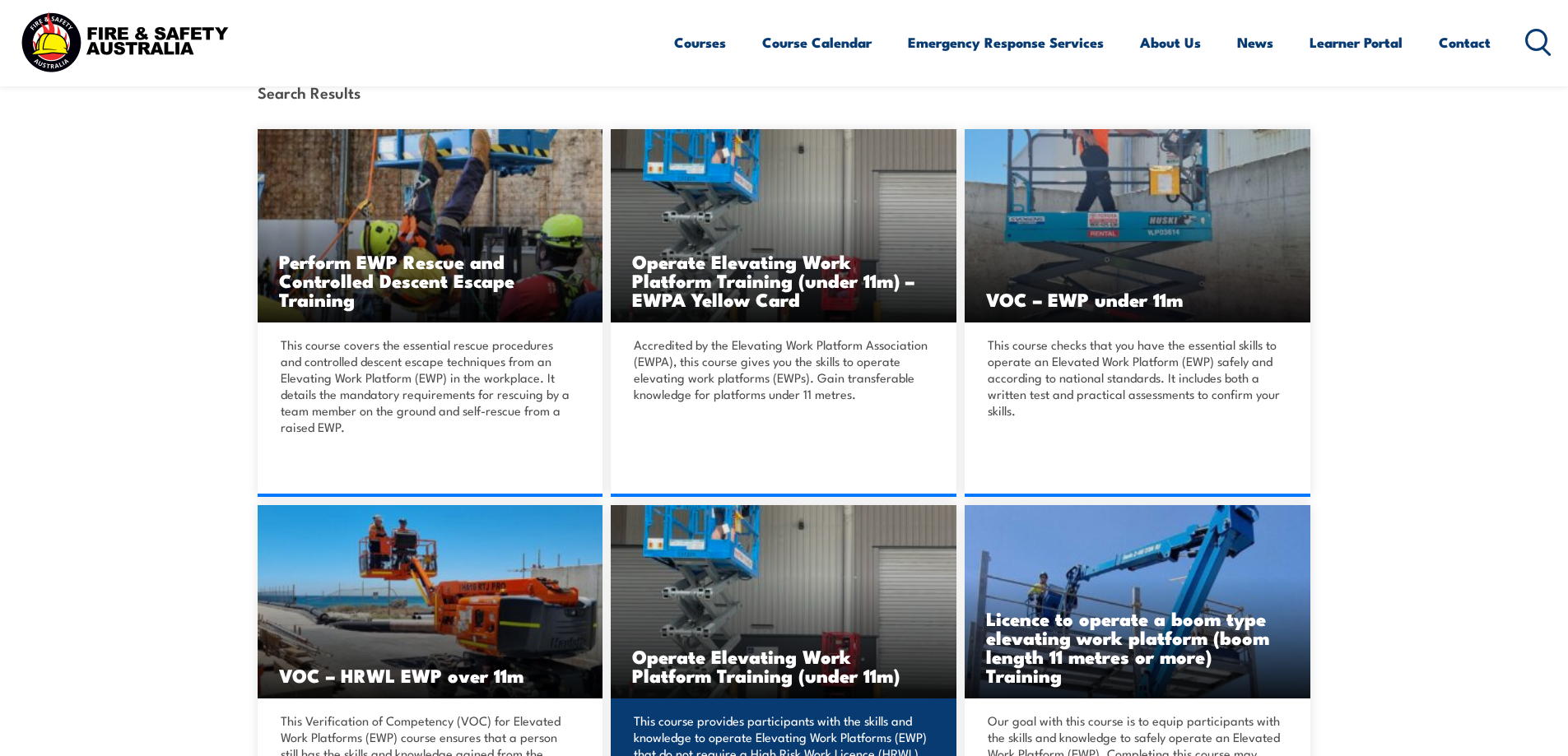
scroll to position [411, 0]
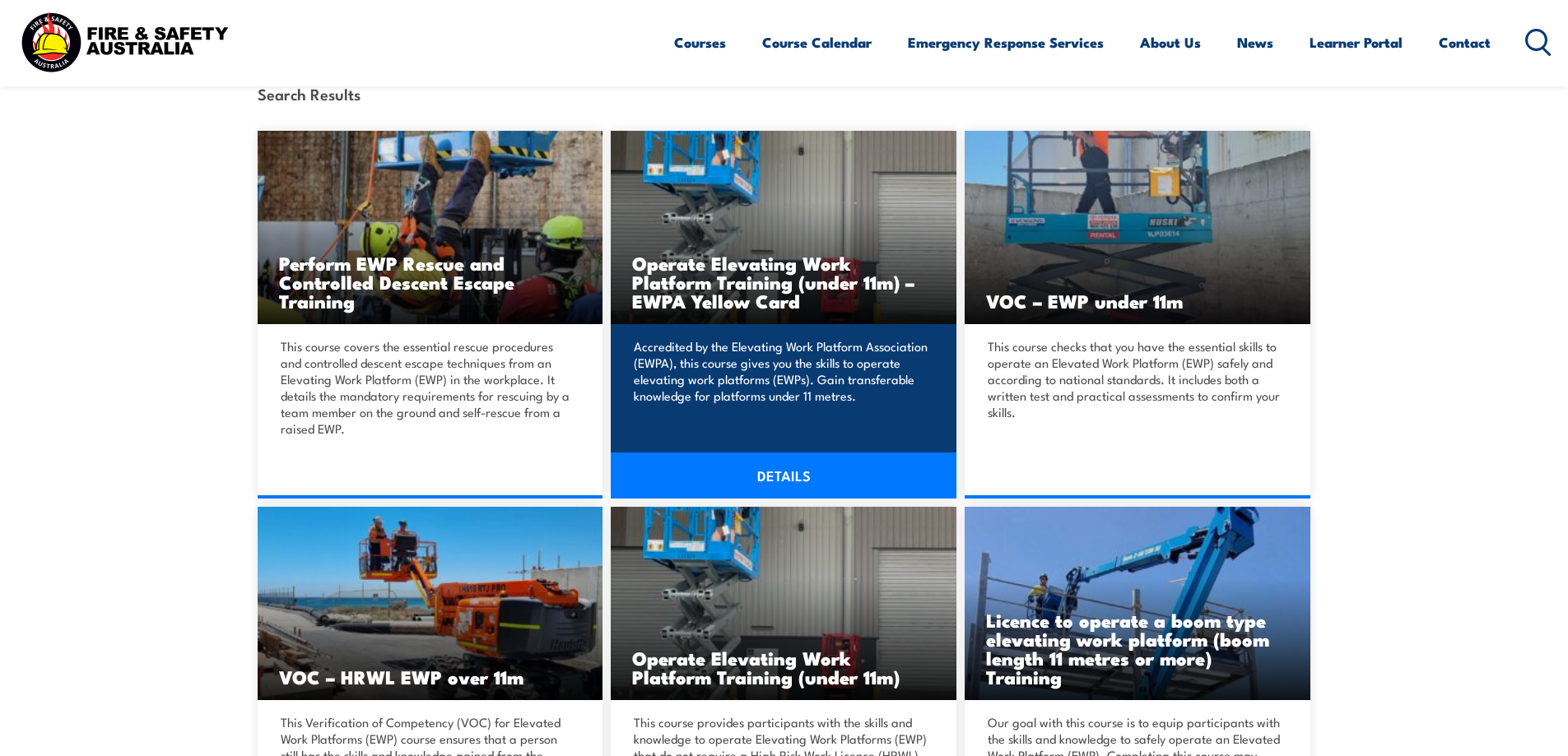
click at [776, 468] on link "DETAILS" at bounding box center [784, 475] width 346 height 46
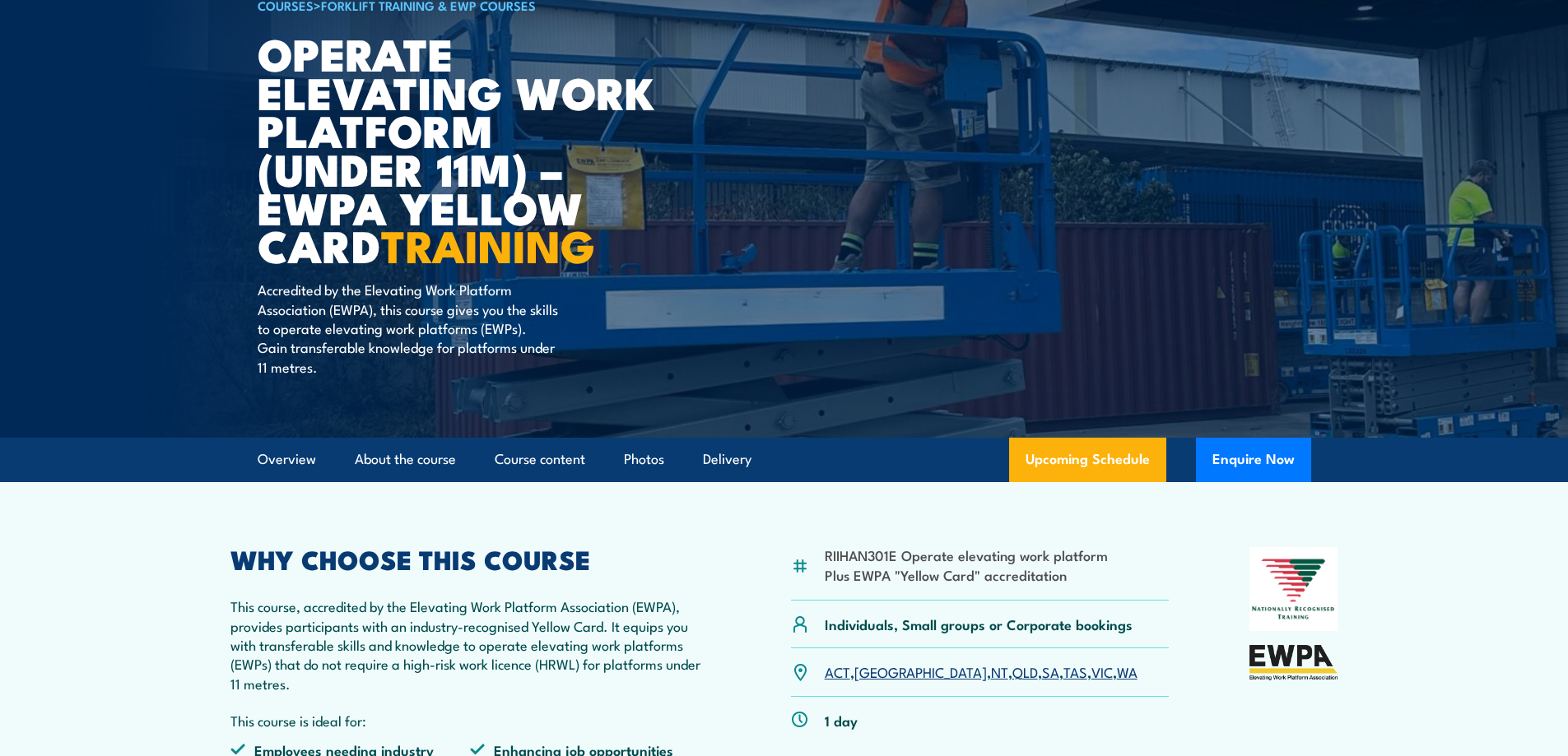
scroll to position [411, 0]
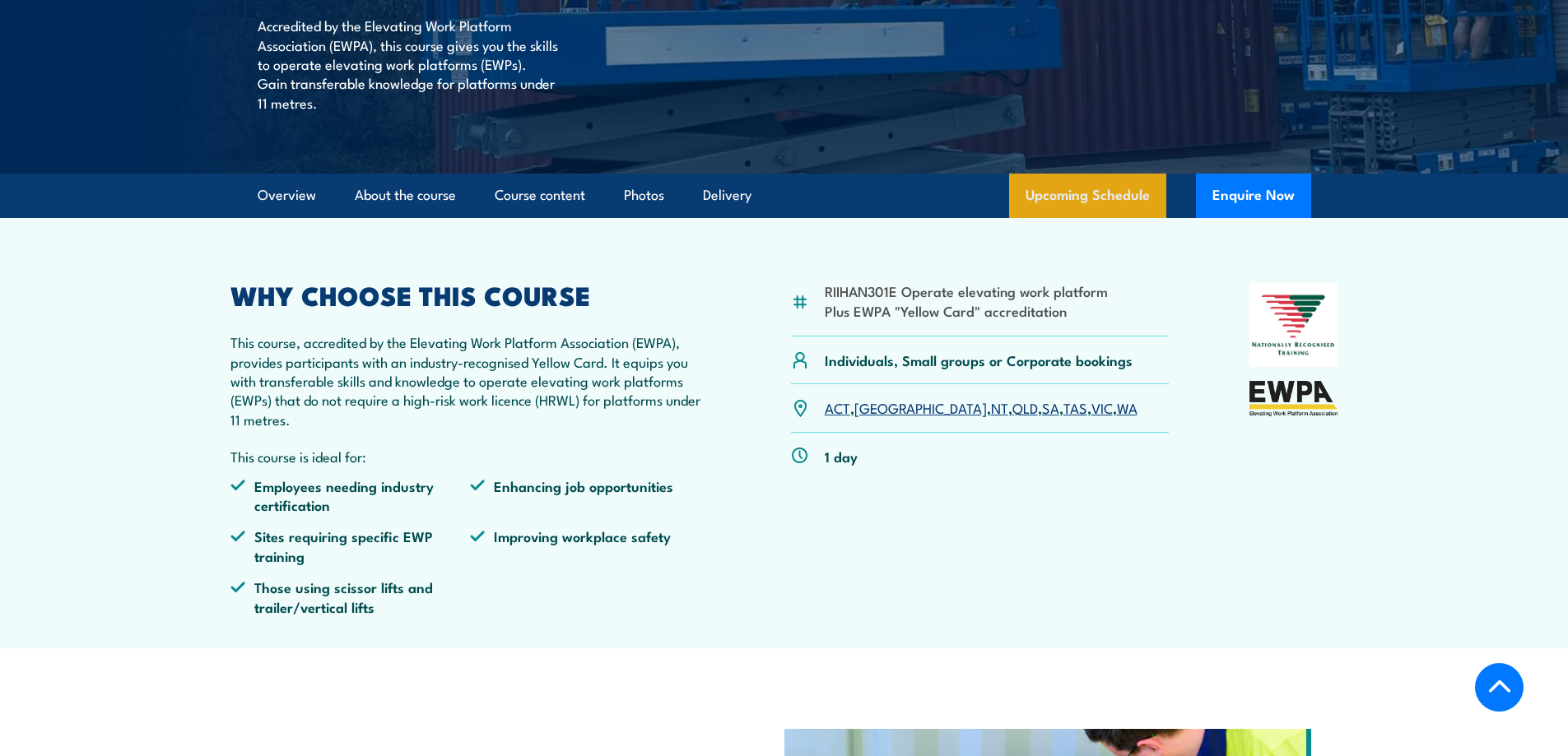
click at [1077, 196] on link "Upcoming Schedule" at bounding box center [1087, 196] width 157 height 44
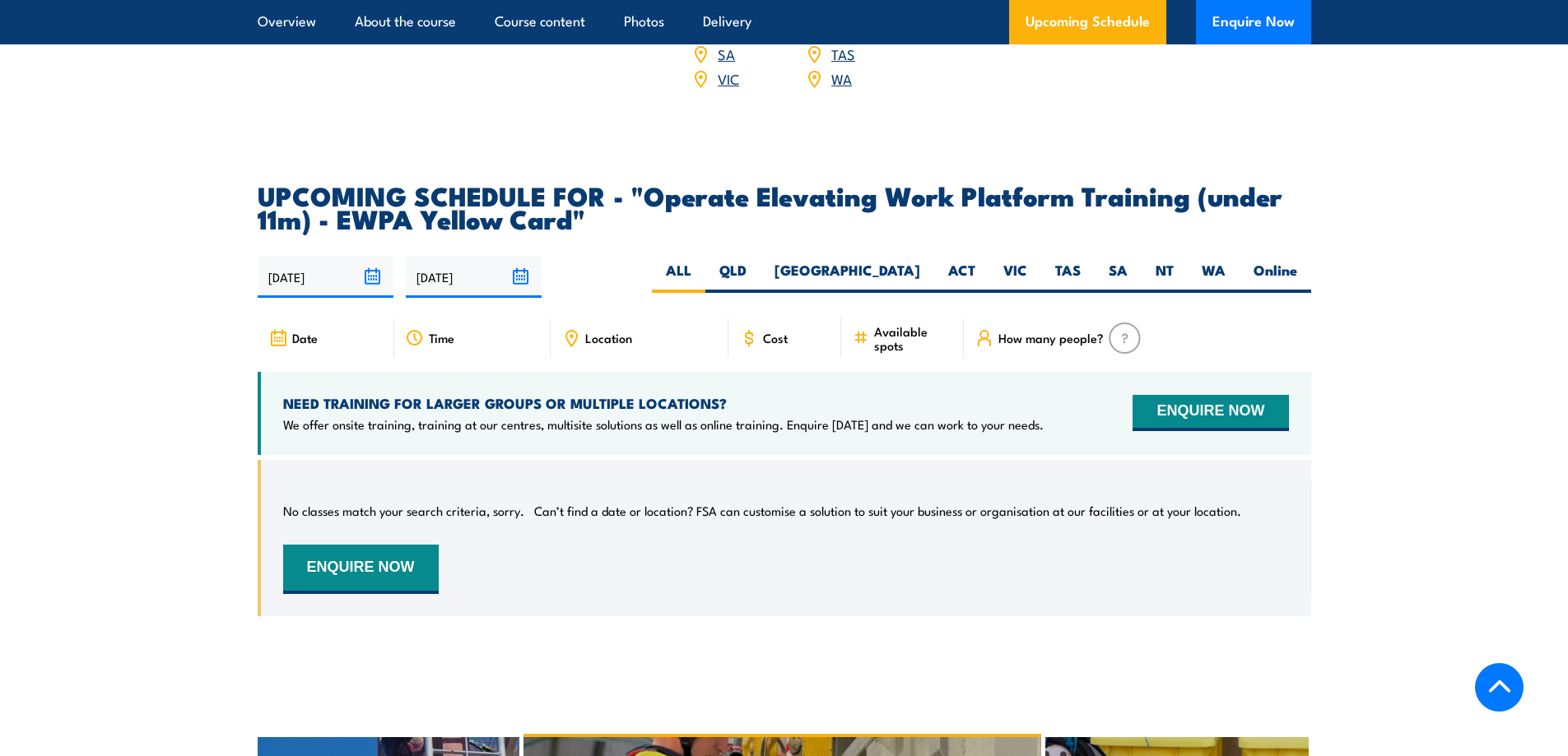
scroll to position [2421, 0]
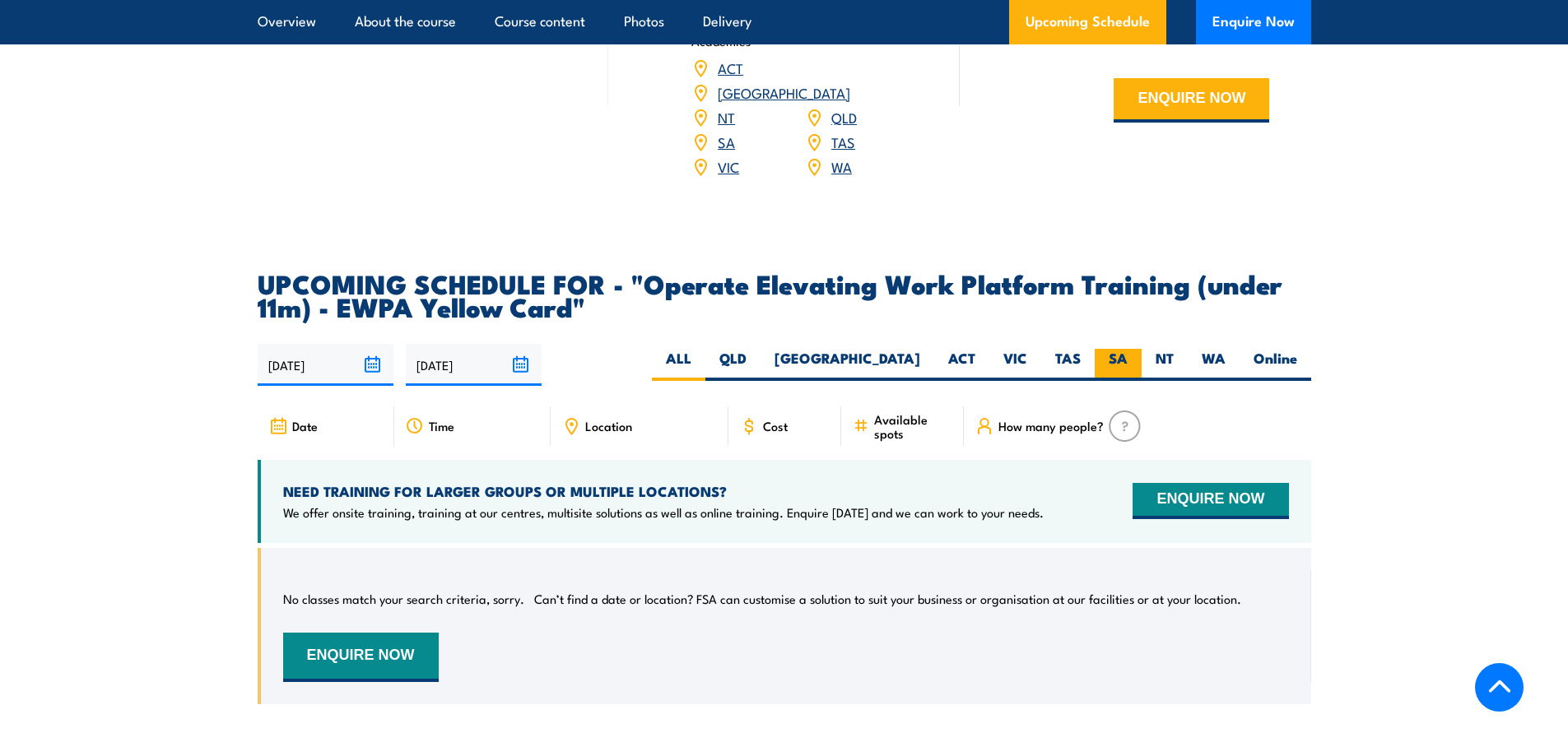
click at [1107, 349] on label "SA" at bounding box center [1118, 365] width 47 height 32
click at [1128, 349] on input "SA" at bounding box center [1133, 354] width 11 height 11
radio input "true"
